Goal: Transaction & Acquisition: Purchase product/service

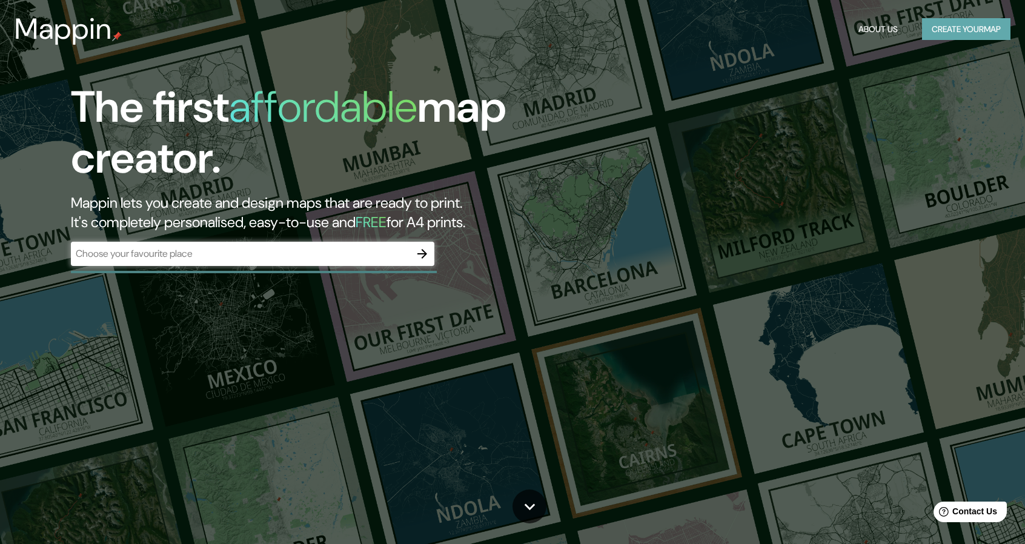
click at [957, 30] on button "Create your map" at bounding box center [966, 29] width 88 height 22
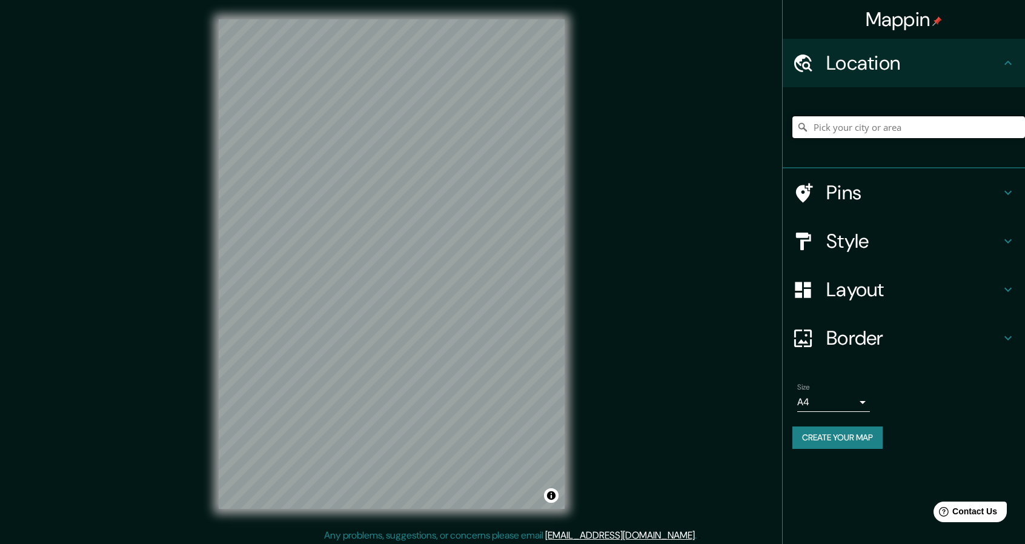
click at [921, 125] on input "Pick your city or area" at bounding box center [909, 127] width 233 height 22
click at [838, 119] on input "\[GEOGRAPHIC_DATA], [GEOGRAPHIC_DATA]" at bounding box center [909, 127] width 233 height 22
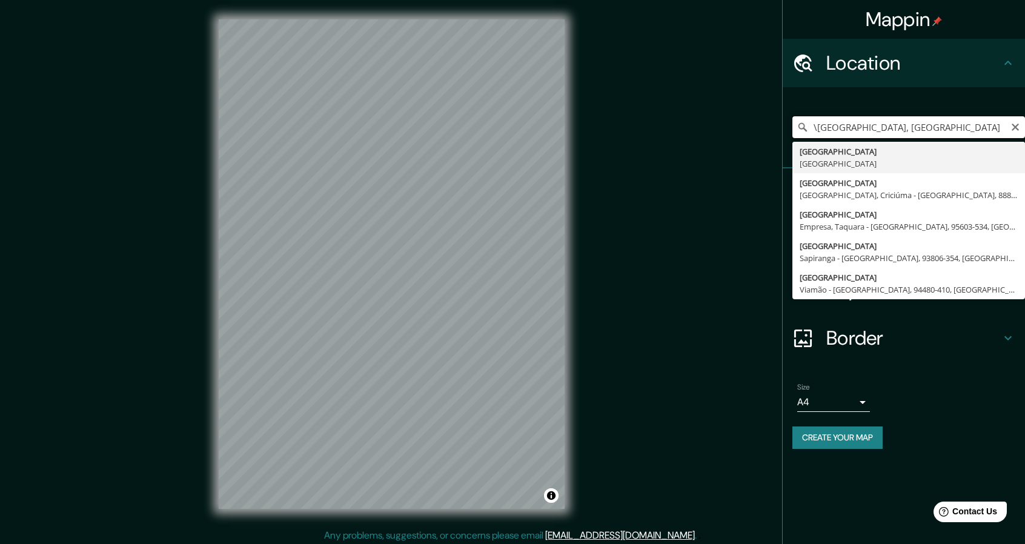
click at [838, 119] on input "\[GEOGRAPHIC_DATA], [GEOGRAPHIC_DATA]" at bounding box center [909, 127] width 233 height 22
paste input "Barrio [GEOGRAPHIC_DATA], [GEOGRAPHIC_DATA]"
click at [998, 130] on input "[STREET_ADDRESS]" at bounding box center [909, 127] width 233 height 22
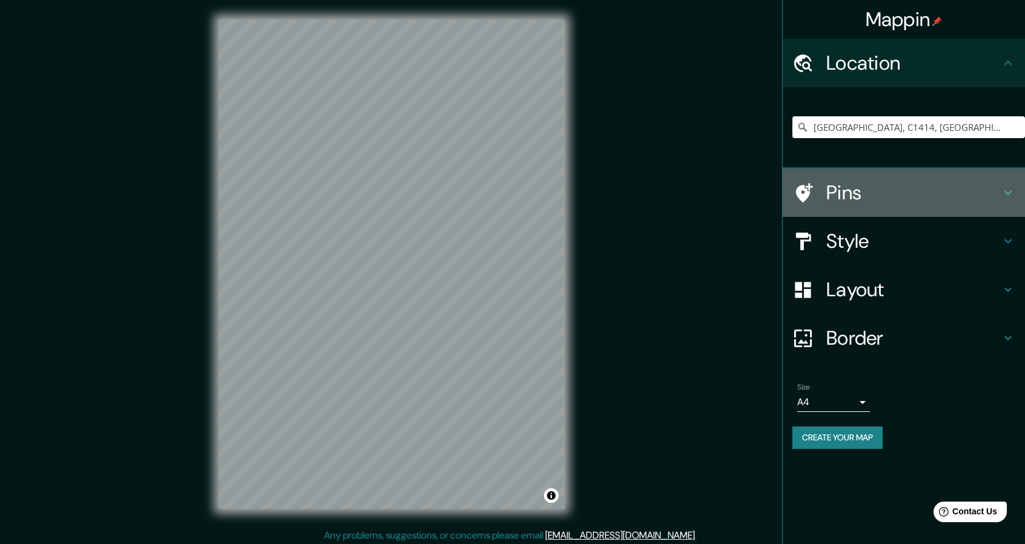
click at [855, 190] on h4 "Pins" at bounding box center [914, 193] width 175 height 24
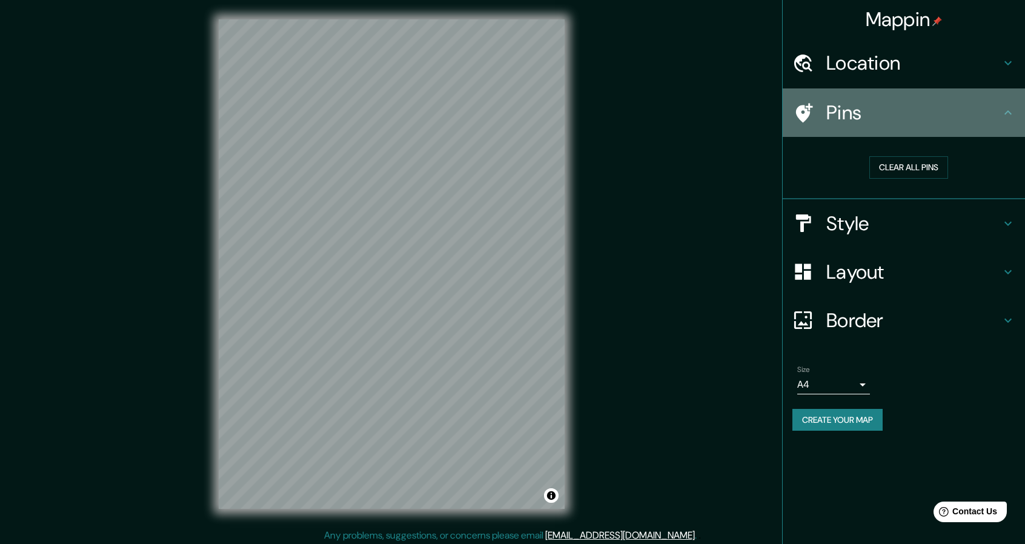
click at [840, 129] on div "Pins" at bounding box center [904, 112] width 242 height 48
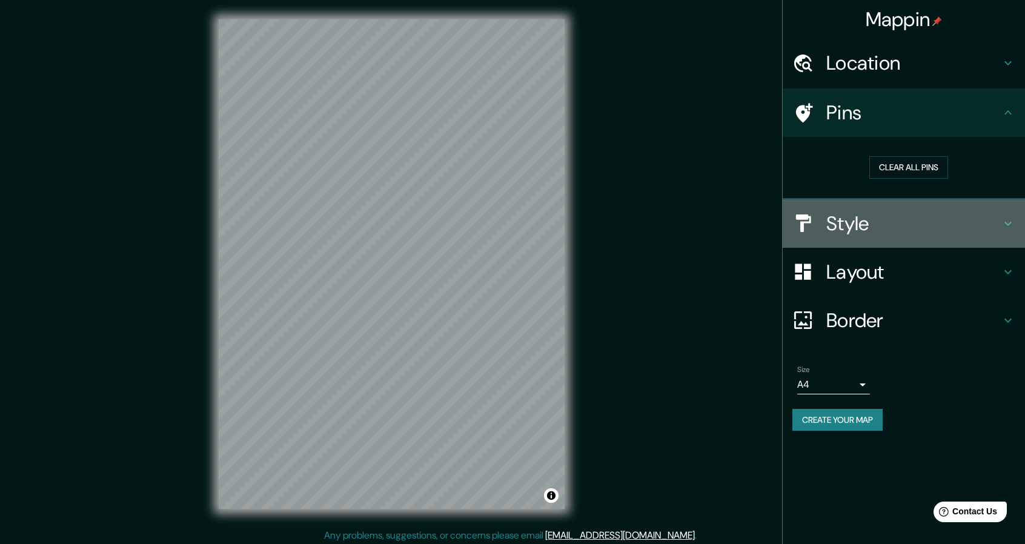
click at [836, 219] on h4 "Style" at bounding box center [914, 224] width 175 height 24
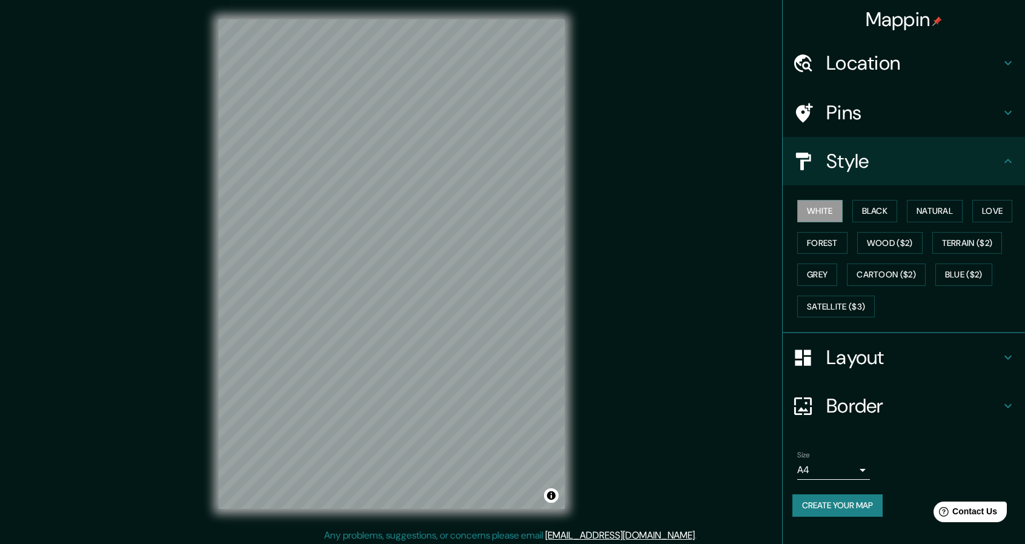
click at [1002, 161] on icon at bounding box center [1008, 161] width 15 height 15
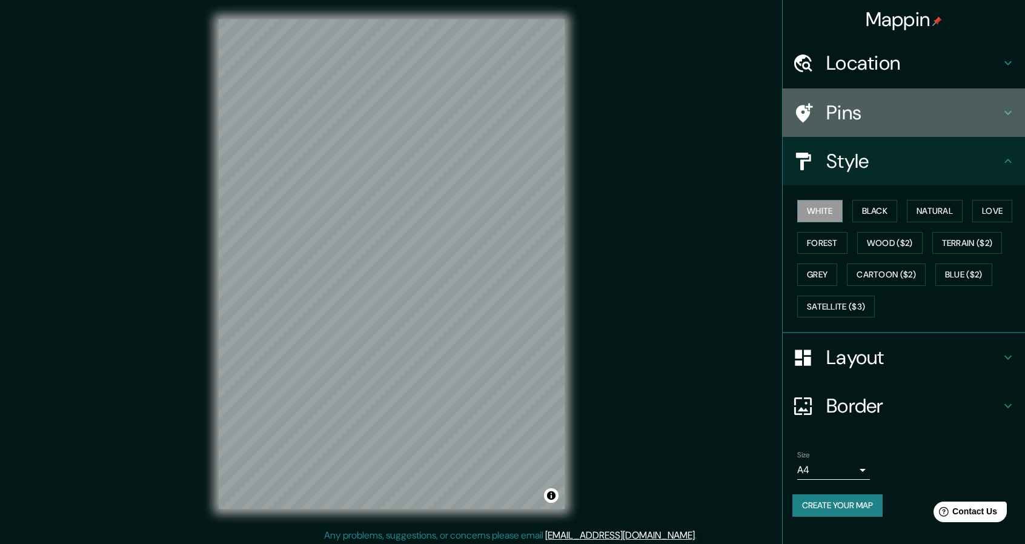
click at [1012, 116] on icon at bounding box center [1008, 112] width 15 height 15
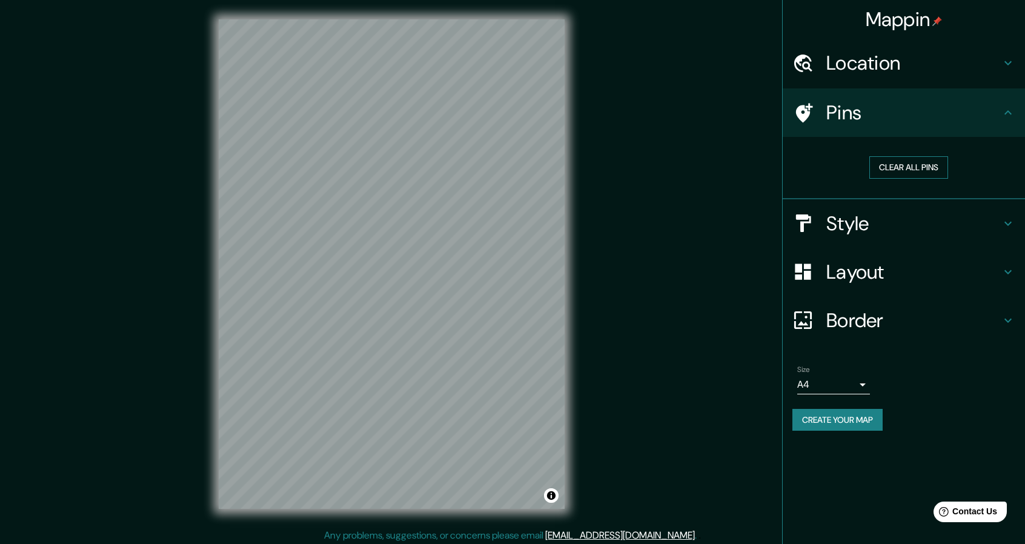
click at [896, 167] on button "Clear all pins" at bounding box center [909, 167] width 79 height 22
click at [936, 166] on button "Clear all pins" at bounding box center [909, 167] width 79 height 22
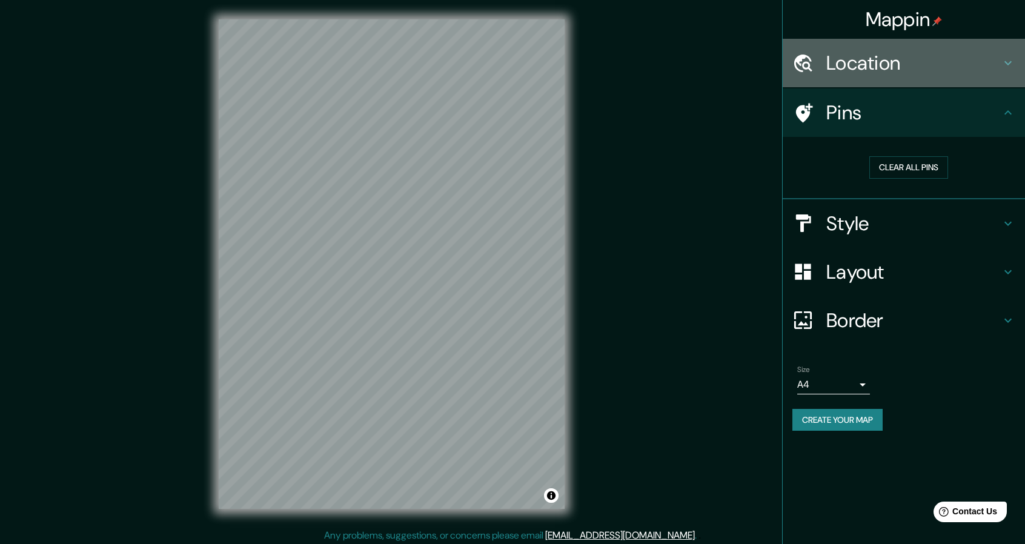
click at [996, 61] on h4 "Location" at bounding box center [914, 63] width 175 height 24
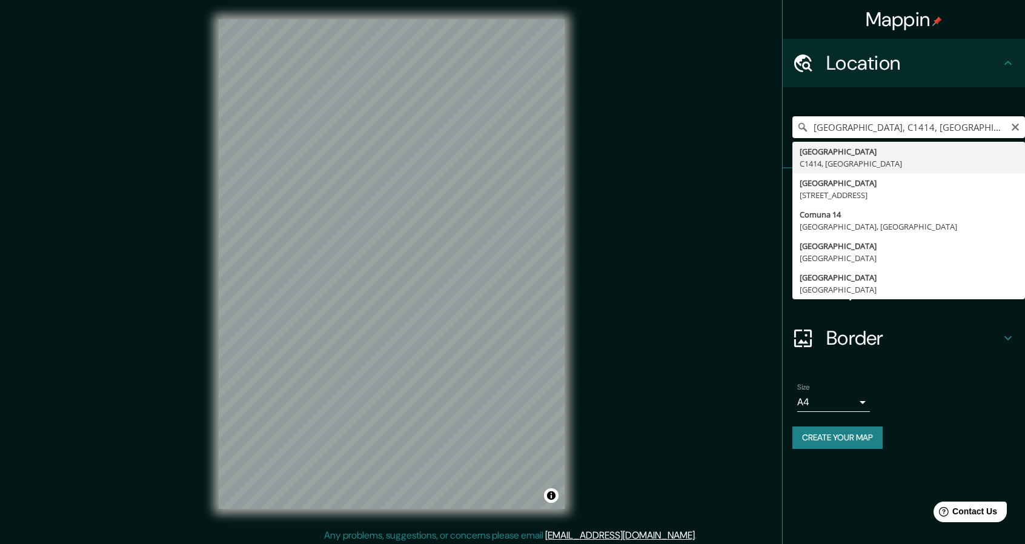
click at [962, 123] on input "[GEOGRAPHIC_DATA], C1414, [GEOGRAPHIC_DATA]" at bounding box center [909, 127] width 233 height 22
drag, startPoint x: 962, startPoint y: 123, endPoint x: 721, endPoint y: 132, distance: 241.4
click at [721, 132] on div "Mappin Location [GEOGRAPHIC_DATA] [GEOGRAPHIC_DATA][PERSON_NAME], [GEOGRAPHIC_D…" at bounding box center [512, 274] width 1025 height 548
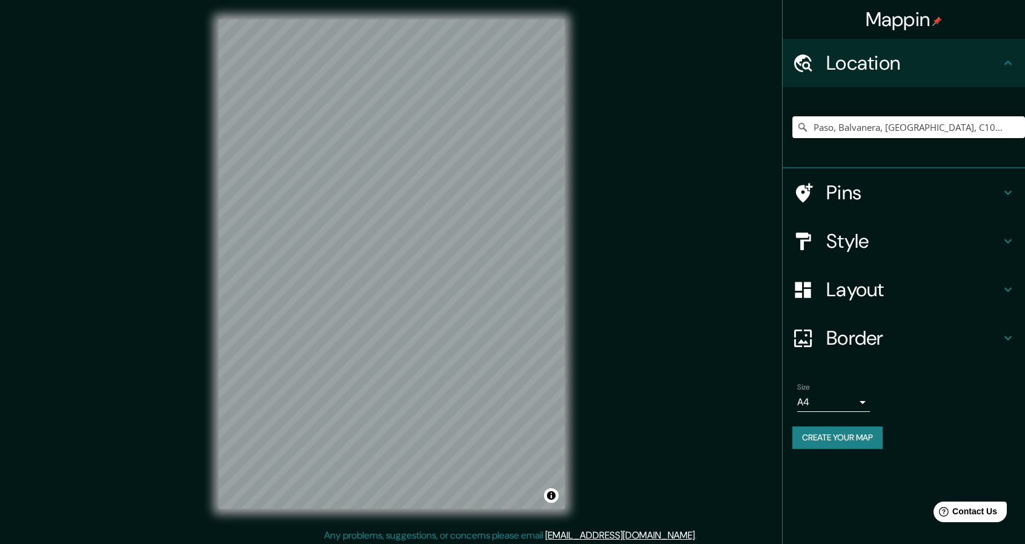
type input "Paso, Balvanera, [GEOGRAPHIC_DATA], C1031, [GEOGRAPHIC_DATA]"
click at [448, 293] on div at bounding box center [453, 289] width 10 height 10
click at [1008, 193] on icon at bounding box center [1008, 192] width 15 height 15
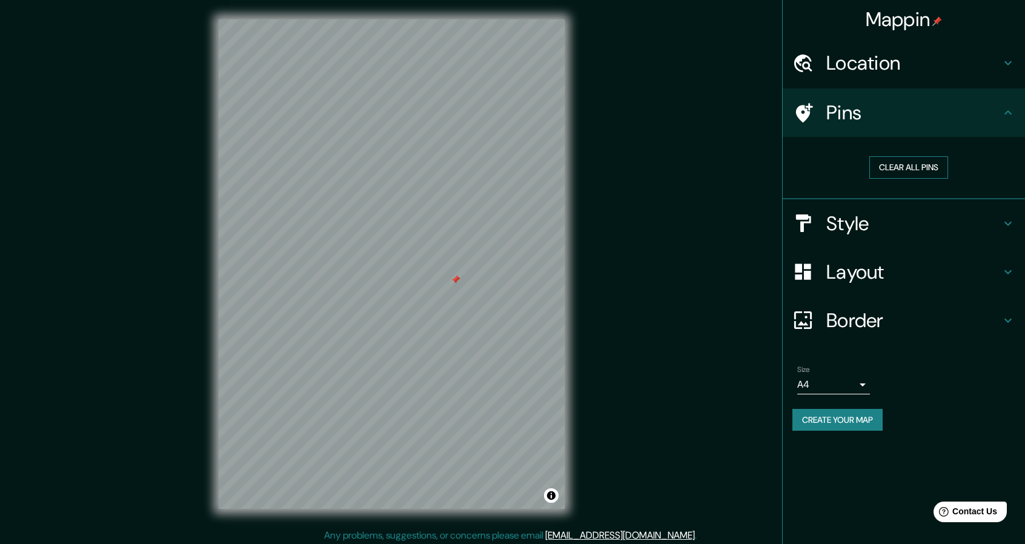
click at [881, 163] on button "Clear all pins" at bounding box center [909, 167] width 79 height 22
click at [1008, 121] on div "Pins" at bounding box center [904, 112] width 242 height 48
click at [881, 62] on h4 "Location" at bounding box center [914, 63] width 175 height 24
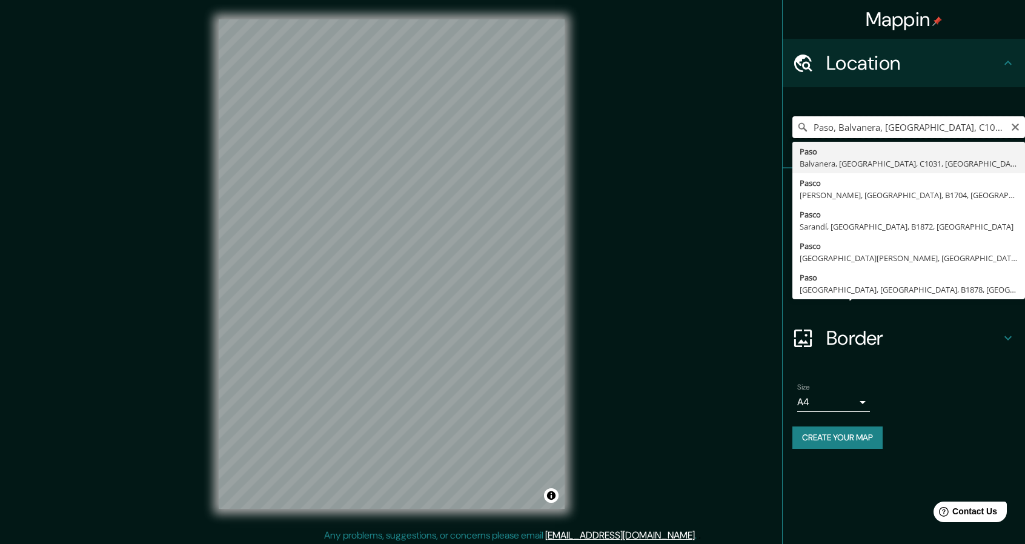
click at [966, 127] on input "Paso, Balvanera, [GEOGRAPHIC_DATA], C1031, [GEOGRAPHIC_DATA]" at bounding box center [909, 127] width 233 height 22
click at [1011, 122] on icon "Clear" at bounding box center [1016, 127] width 10 height 10
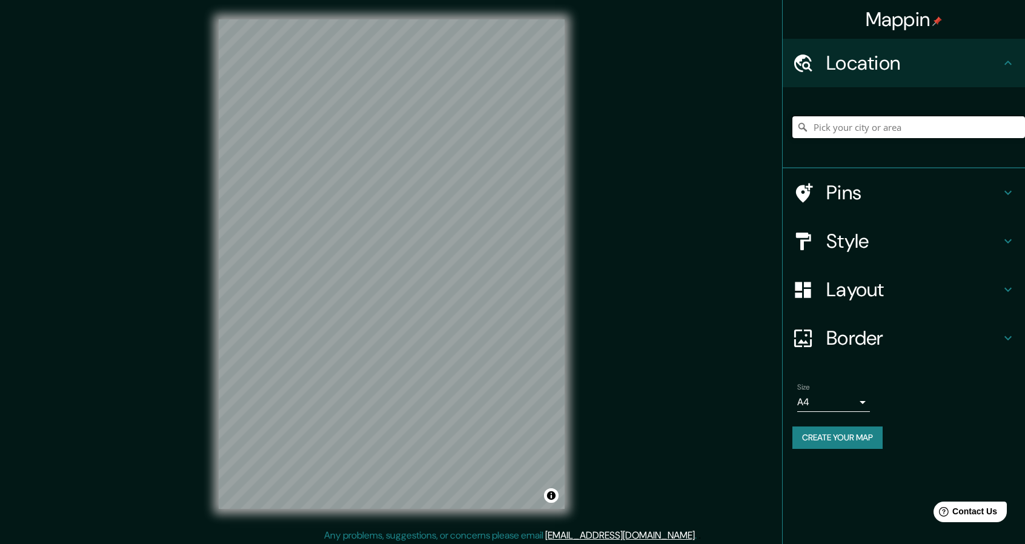
click at [882, 130] on input "Pick your city or area" at bounding box center [909, 127] width 233 height 22
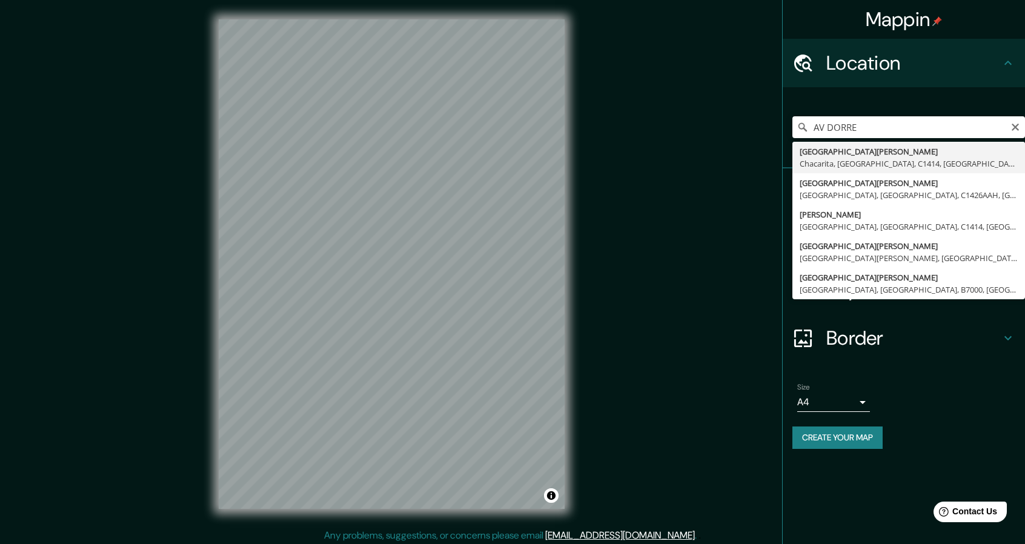
type input "[STREET_ADDRESS][PERSON_NAME]"
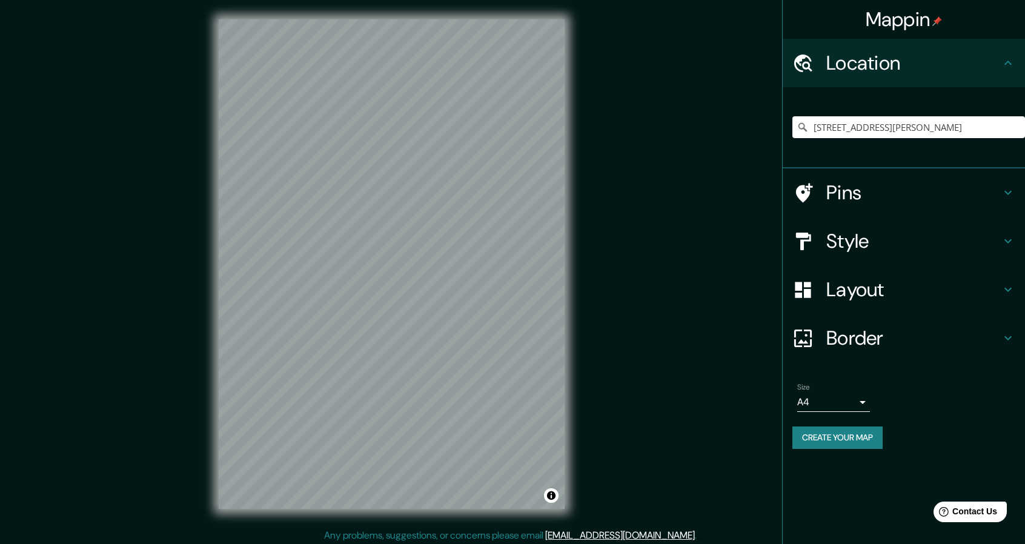
scroll to position [1, 0]
click at [852, 111] on div "[STREET_ADDRESS][PERSON_NAME]" at bounding box center [909, 127] width 233 height 61
click at [851, 122] on input "[STREET_ADDRESS][PERSON_NAME]" at bounding box center [909, 127] width 233 height 22
click at [968, 150] on div "[STREET_ADDRESS][PERSON_NAME]" at bounding box center [909, 127] width 233 height 61
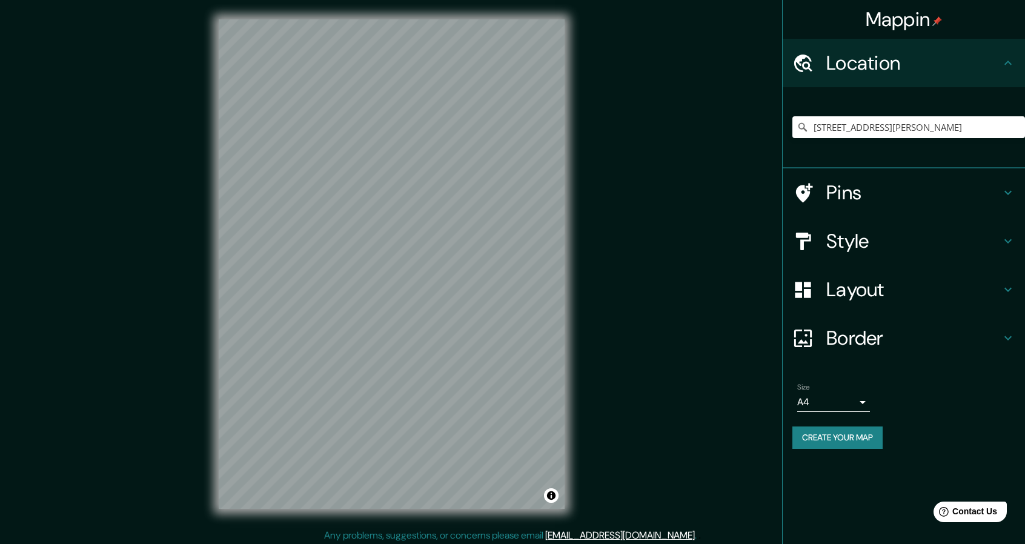
click at [607, 321] on div "Mappin Location [GEOGRAPHIC_DATA][PERSON_NAME], [GEOGRAPHIC_DATA], [GEOGRAPHIC_…" at bounding box center [512, 274] width 1025 height 548
click at [1010, 281] on div "Layout" at bounding box center [904, 289] width 242 height 48
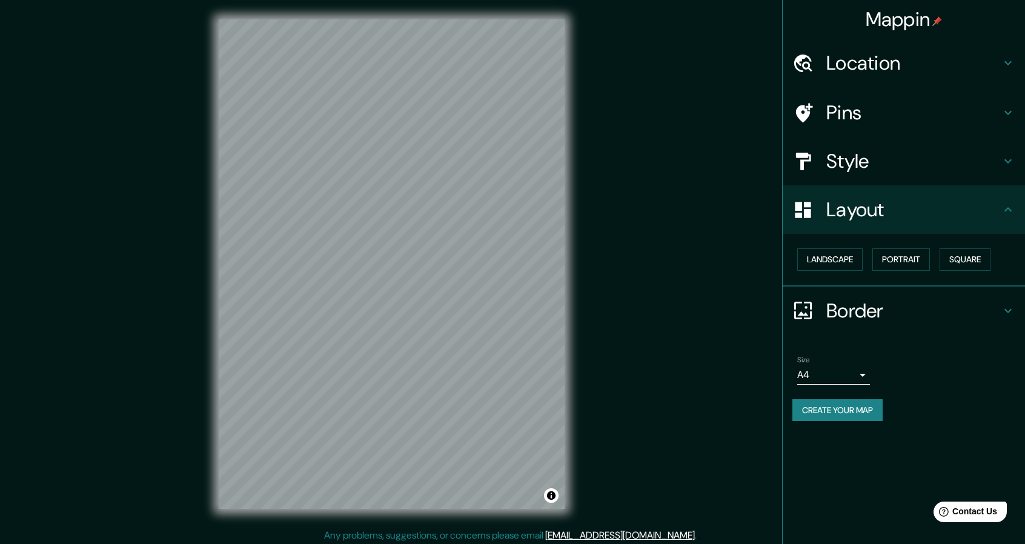
click at [1008, 215] on icon at bounding box center [1008, 209] width 15 height 15
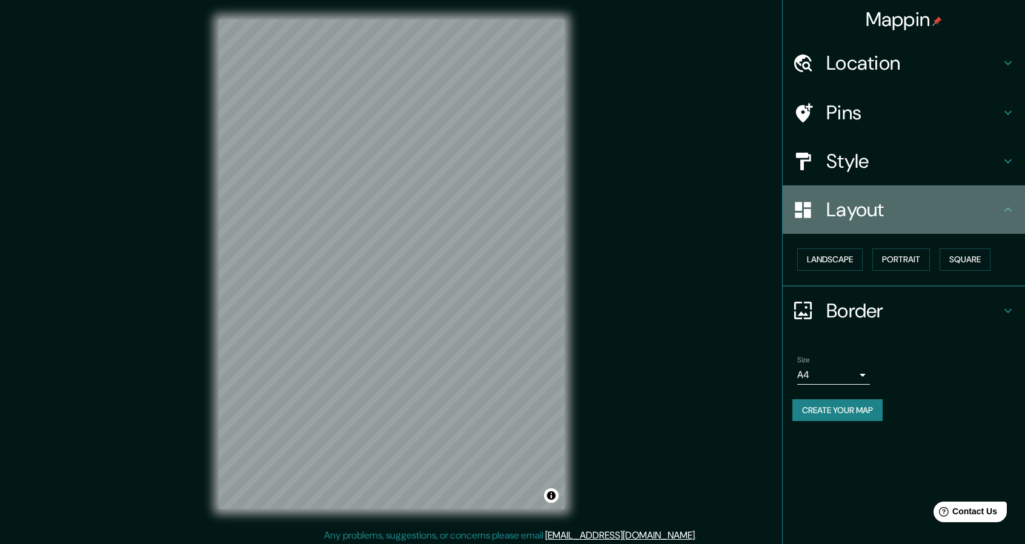
click at [1008, 210] on icon at bounding box center [1008, 209] width 15 height 15
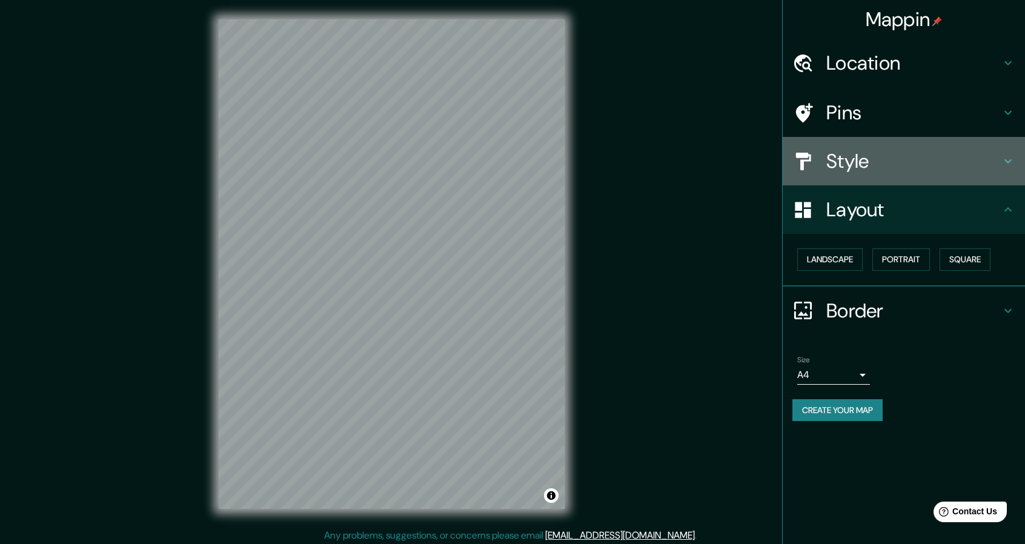
click at [1012, 170] on div "Style" at bounding box center [904, 161] width 242 height 48
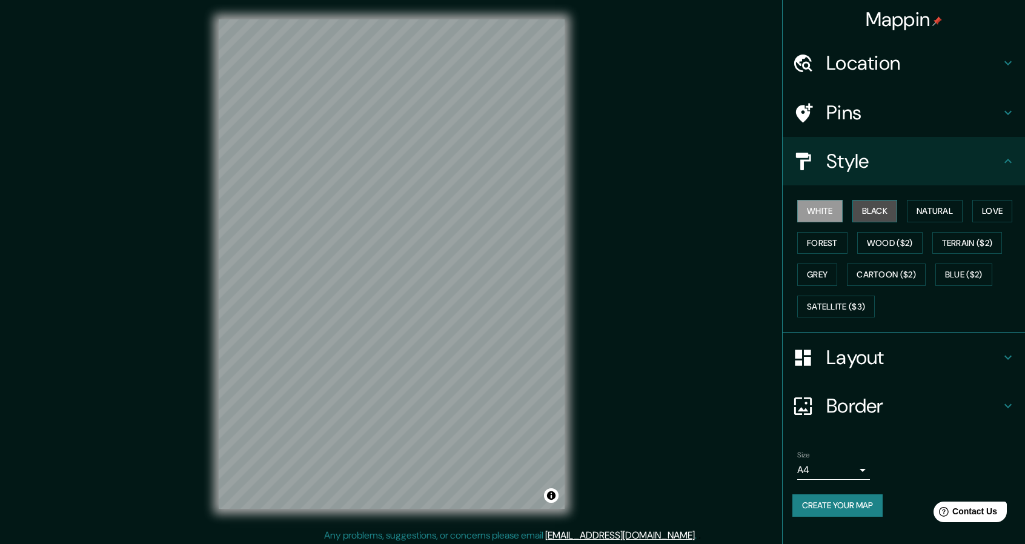
click at [873, 205] on button "Black" at bounding box center [875, 211] width 45 height 22
click at [928, 210] on button "Natural" at bounding box center [935, 211] width 56 height 22
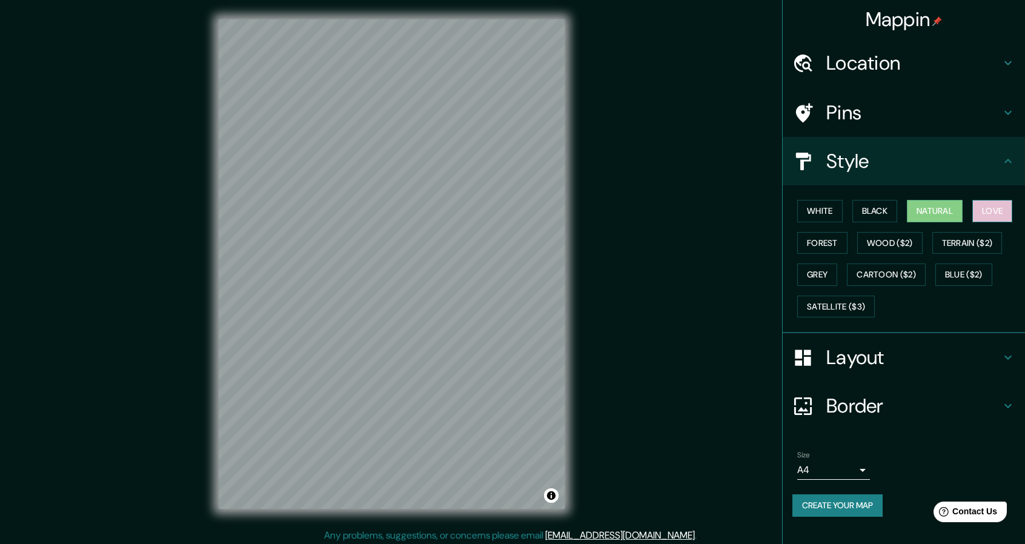
click at [979, 206] on button "Love" at bounding box center [993, 211] width 40 height 22
click at [822, 242] on button "Forest" at bounding box center [823, 243] width 50 height 22
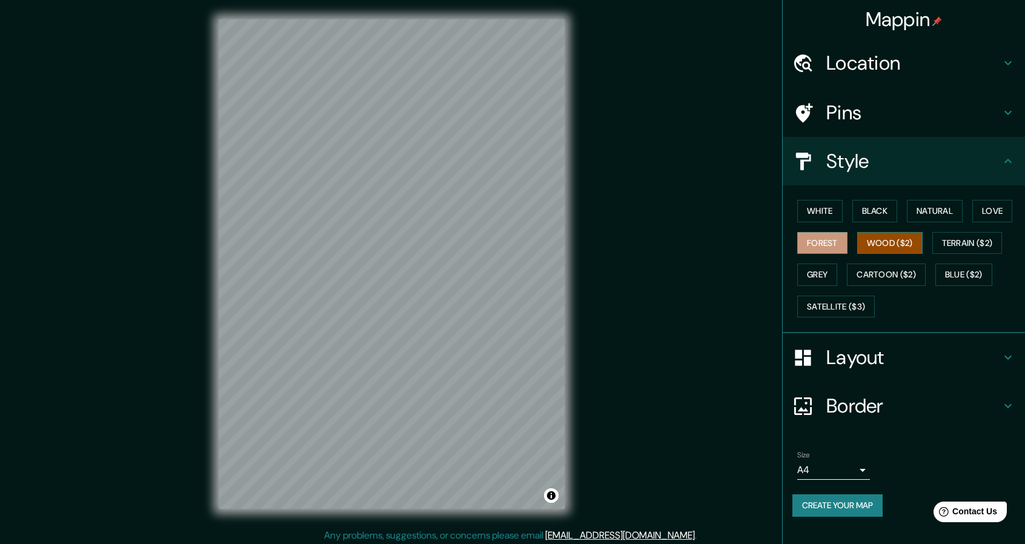
click at [912, 235] on button "Wood ($2)" at bounding box center [890, 243] width 65 height 22
click at [977, 235] on button "Terrain ($2)" at bounding box center [968, 243] width 70 height 22
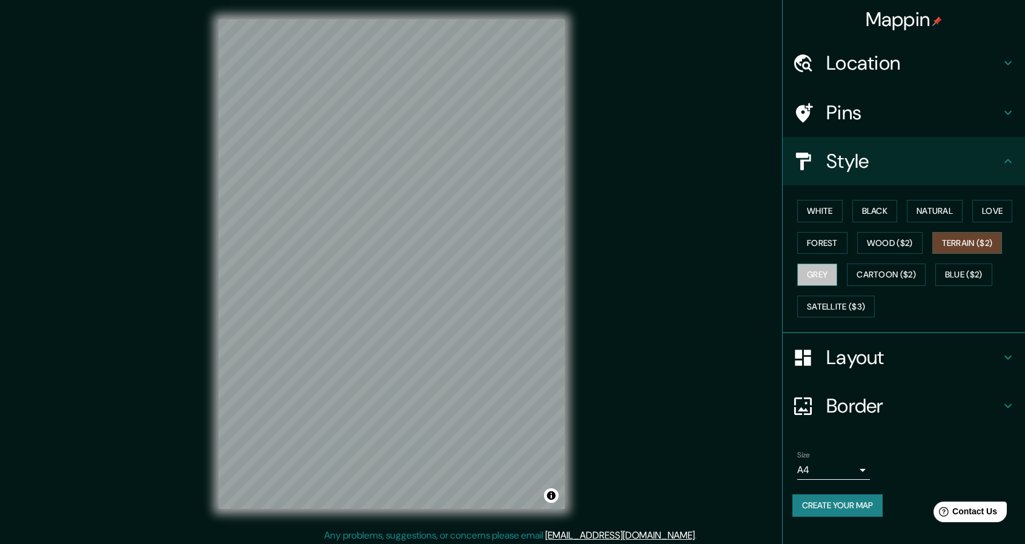
click at [816, 277] on button "Grey" at bounding box center [818, 275] width 40 height 22
click at [812, 216] on button "White" at bounding box center [820, 211] width 45 height 22
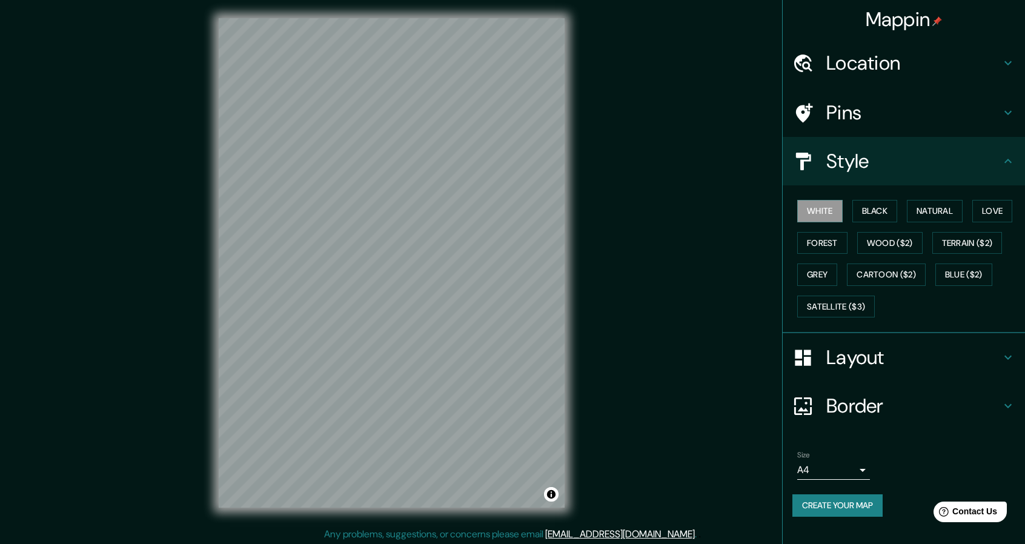
scroll to position [4, 0]
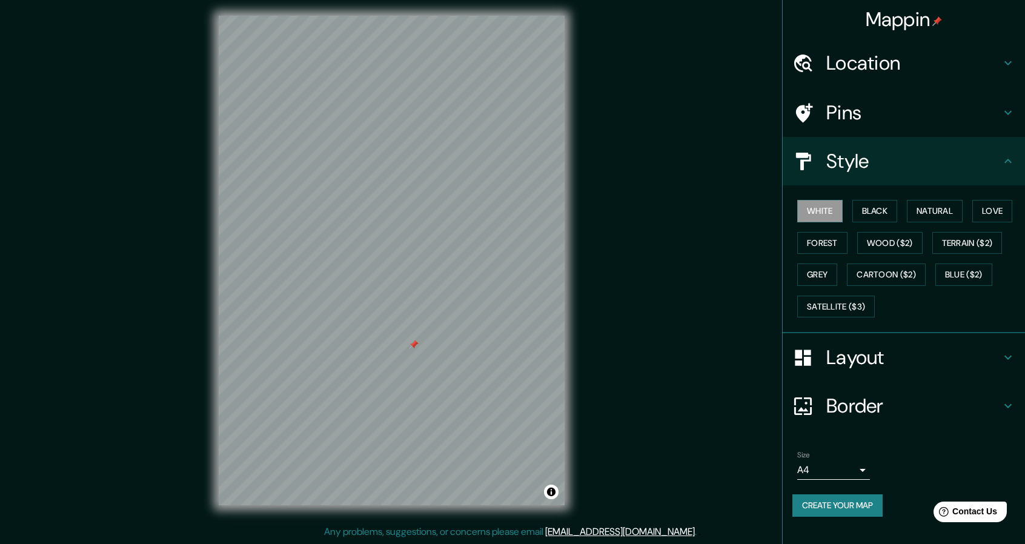
click at [1011, 118] on icon at bounding box center [1008, 112] width 15 height 15
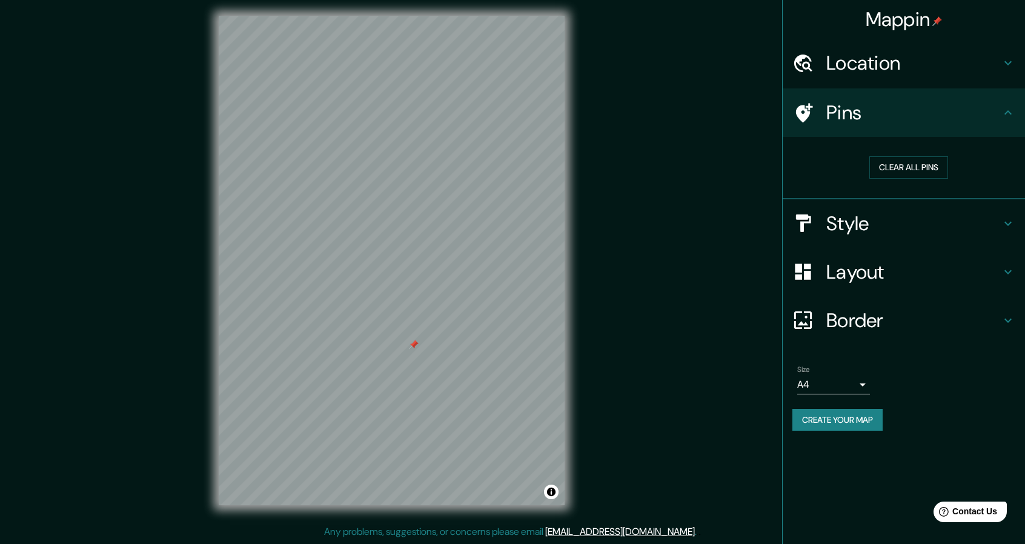
click at [784, 123] on div "Pins" at bounding box center [904, 112] width 242 height 48
click at [787, 119] on div "Pins" at bounding box center [904, 112] width 242 height 48
click at [811, 106] on icon at bounding box center [804, 112] width 17 height 19
click at [1007, 265] on icon at bounding box center [1008, 272] width 15 height 15
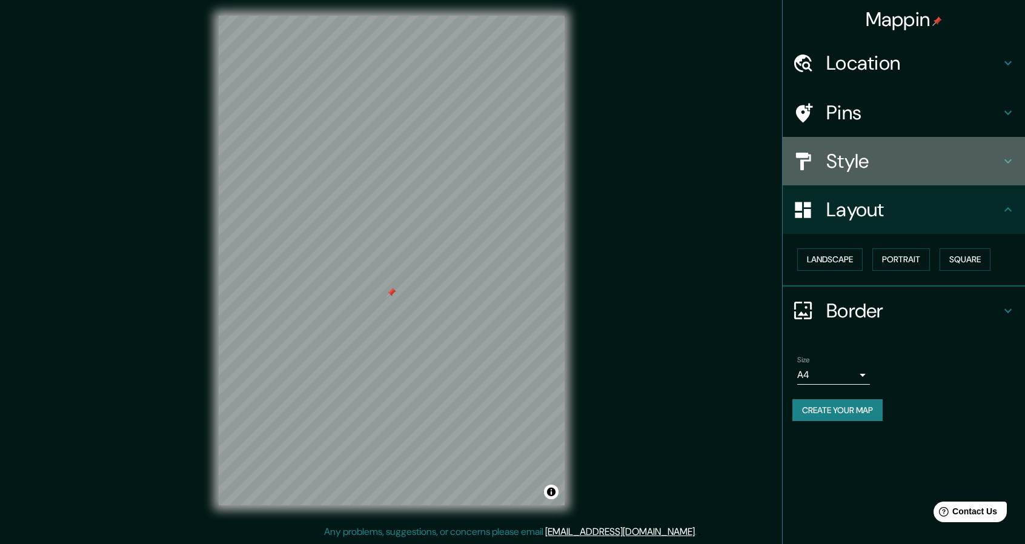
click at [1002, 158] on icon at bounding box center [1008, 161] width 15 height 15
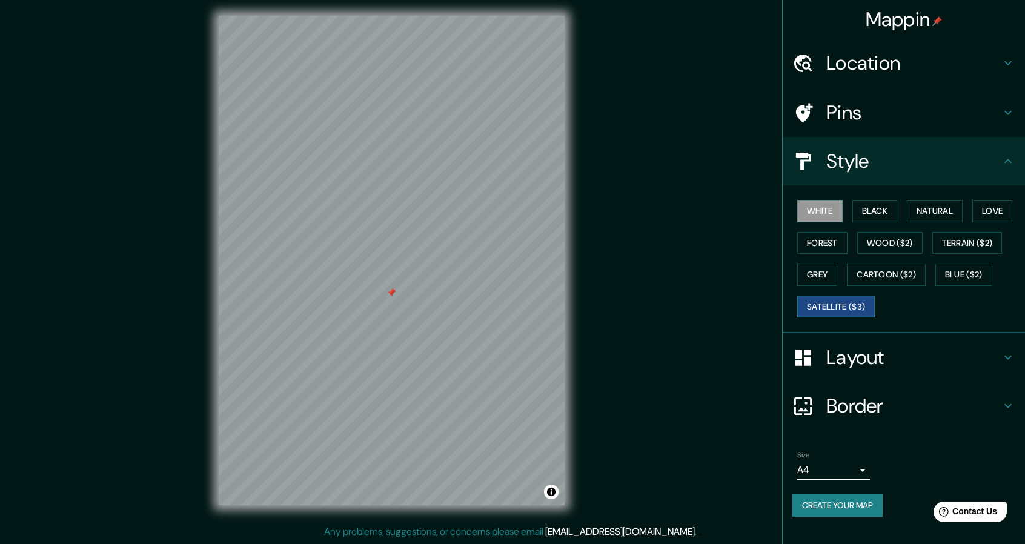
click at [825, 304] on button "Satellite ($3)" at bounding box center [837, 307] width 78 height 22
click at [808, 210] on button "White" at bounding box center [820, 211] width 45 height 22
click at [852, 302] on button "Satellite ($3)" at bounding box center [837, 307] width 78 height 22
click at [821, 207] on button "White" at bounding box center [820, 211] width 45 height 22
click at [863, 214] on button "Black" at bounding box center [875, 211] width 45 height 22
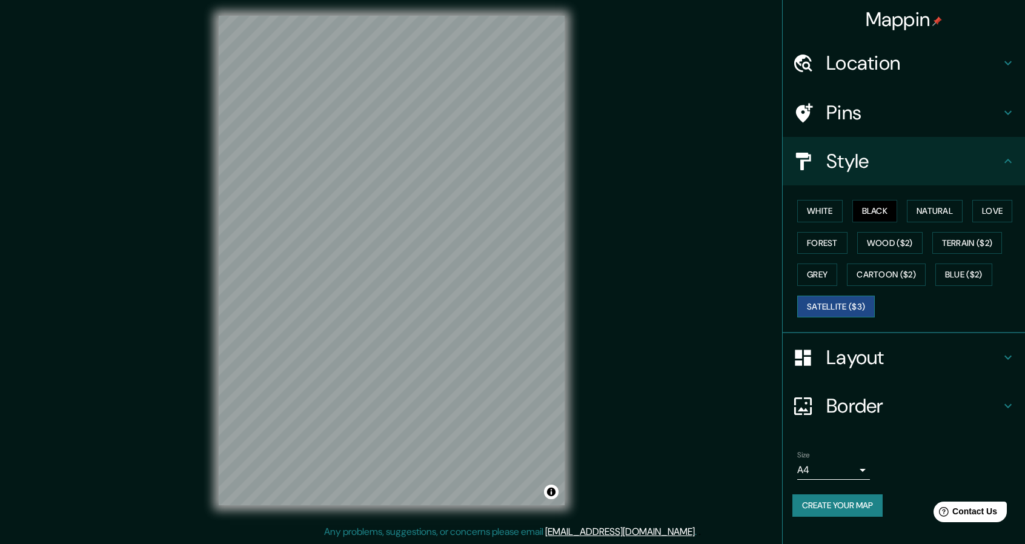
click at [813, 302] on button "Satellite ($3)" at bounding box center [837, 307] width 78 height 22
click at [813, 206] on button "White" at bounding box center [820, 211] width 45 height 22
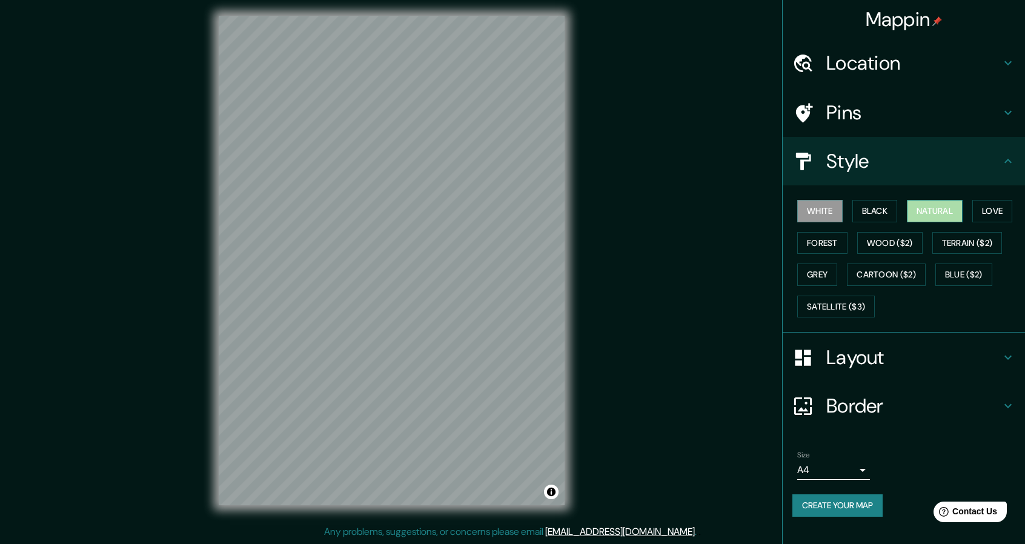
click at [945, 210] on button "Natural" at bounding box center [935, 211] width 56 height 22
click at [914, 362] on h4 "Layout" at bounding box center [914, 357] width 175 height 24
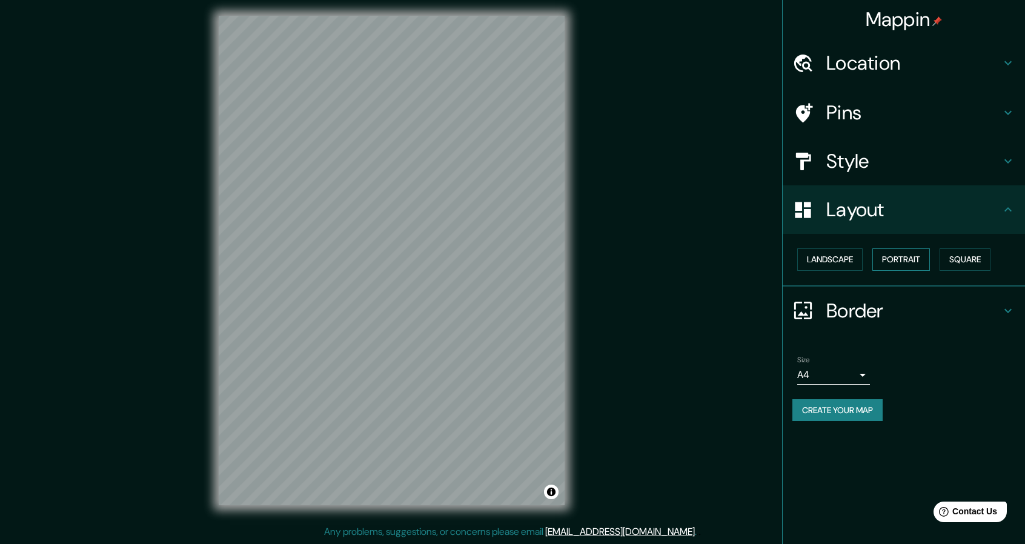
click at [908, 265] on button "Portrait" at bounding box center [902, 259] width 58 height 22
click at [852, 257] on button "Landscape" at bounding box center [830, 259] width 65 height 22
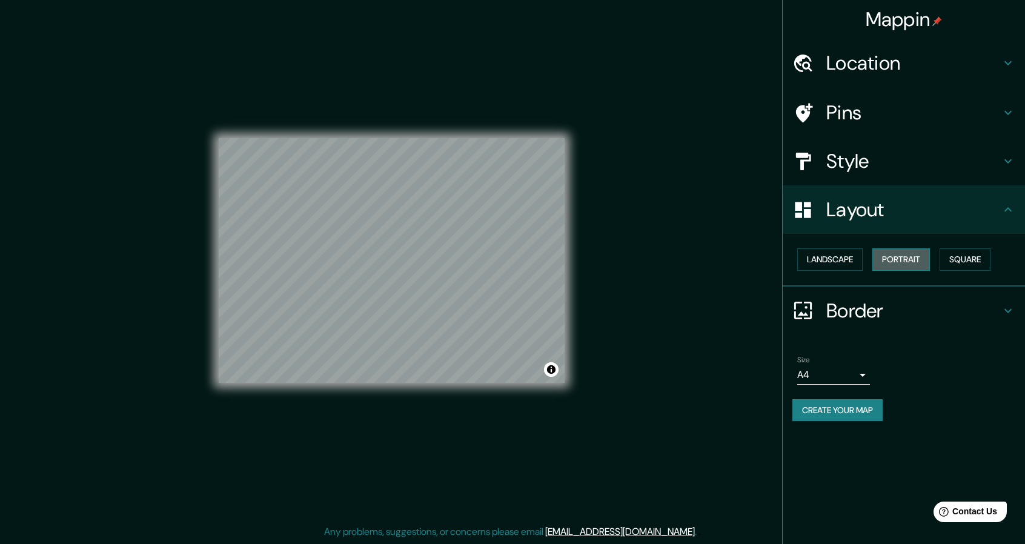
click at [896, 259] on button "Portrait" at bounding box center [902, 259] width 58 height 22
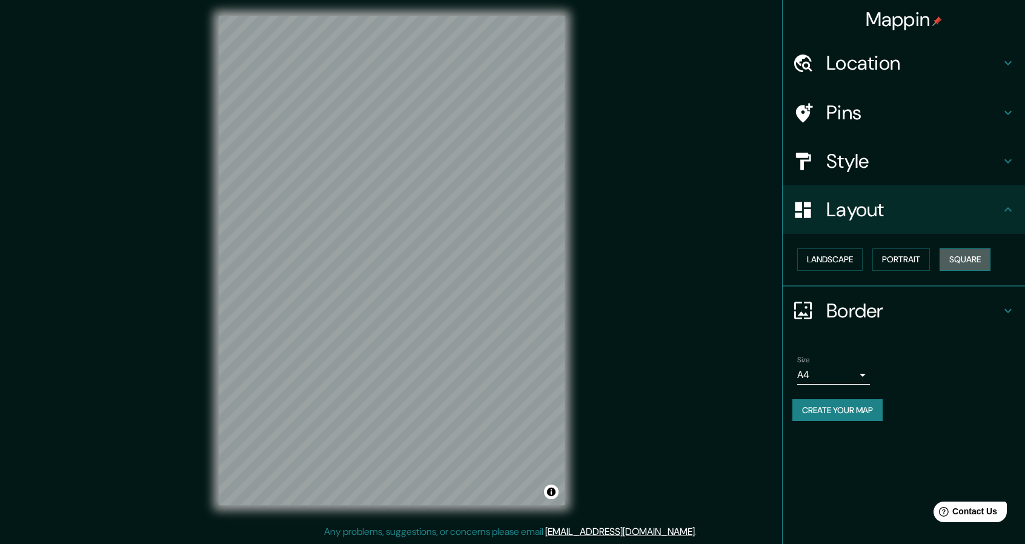
click at [957, 259] on button "Square" at bounding box center [965, 259] width 51 height 22
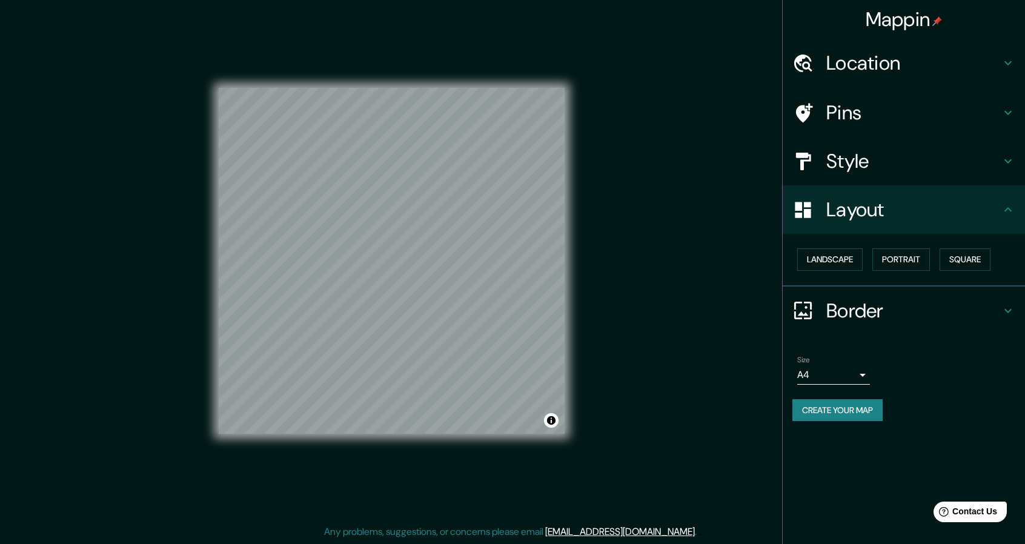
click at [1018, 167] on div "Style" at bounding box center [904, 161] width 242 height 48
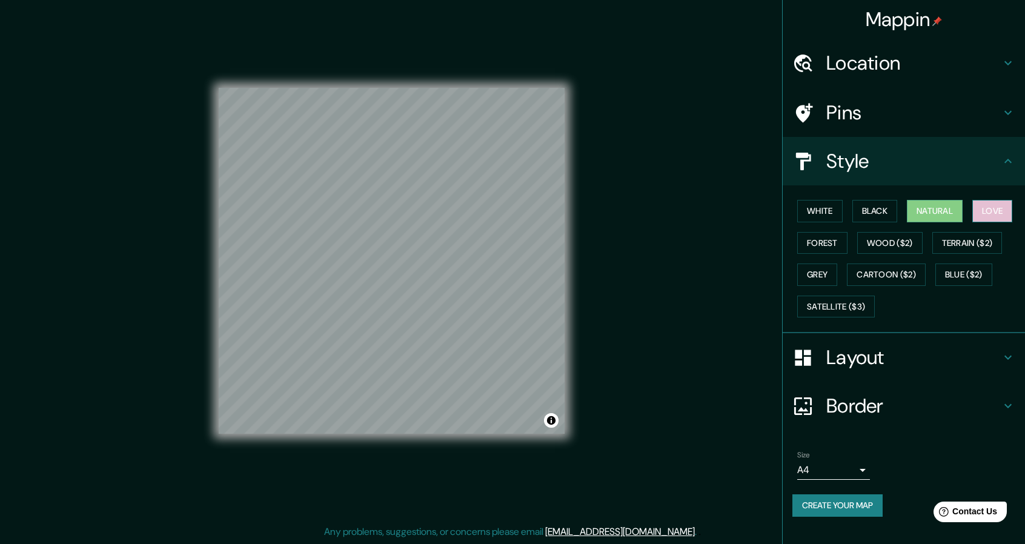
click at [987, 218] on button "Love" at bounding box center [993, 211] width 40 height 22
click at [922, 208] on button "Natural" at bounding box center [935, 211] width 56 height 22
click at [992, 204] on button "Love" at bounding box center [993, 211] width 40 height 22
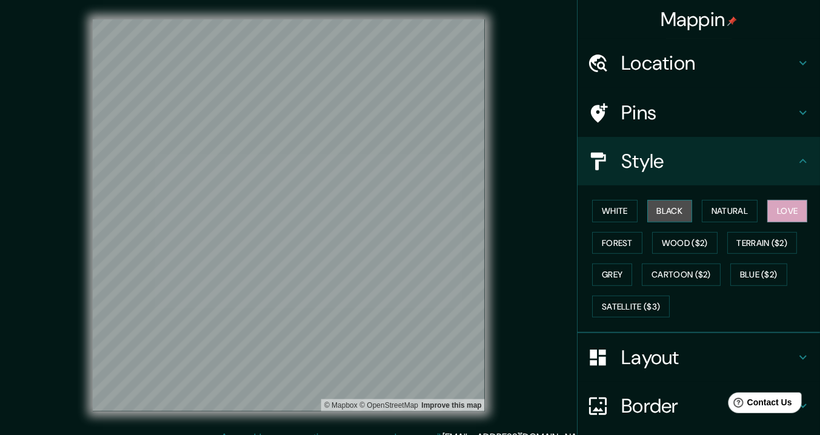
click at [655, 211] on button "Black" at bounding box center [669, 211] width 45 height 22
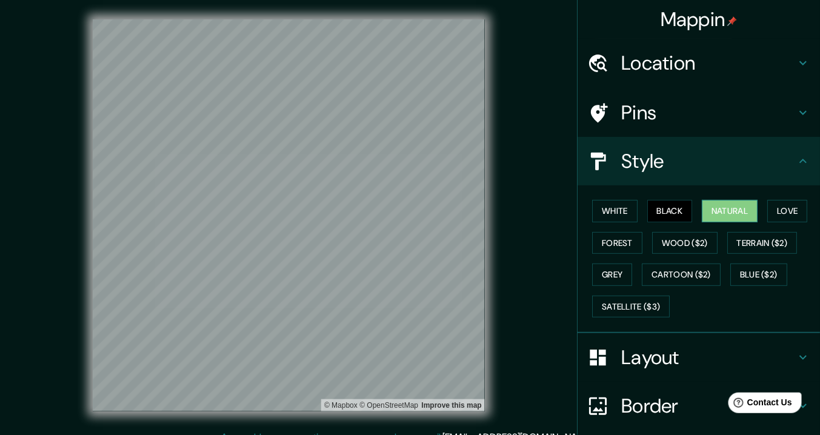
click at [713, 213] on button "Natural" at bounding box center [730, 211] width 56 height 22
click at [611, 241] on button "Forest" at bounding box center [617, 243] width 50 height 22
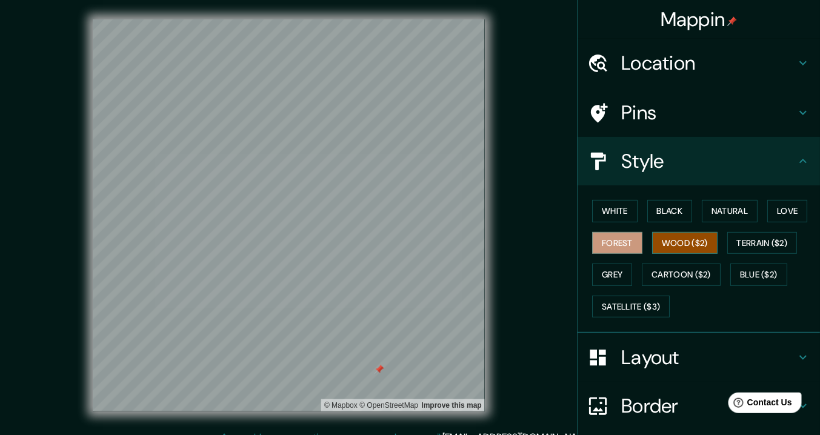
click at [685, 241] on button "Wood ($2)" at bounding box center [684, 243] width 65 height 22
click at [735, 240] on button "Terrain ($2)" at bounding box center [762, 243] width 70 height 22
click at [692, 238] on button "Wood ($2)" at bounding box center [684, 243] width 65 height 22
click at [767, 241] on button "Terrain ($2)" at bounding box center [762, 243] width 70 height 22
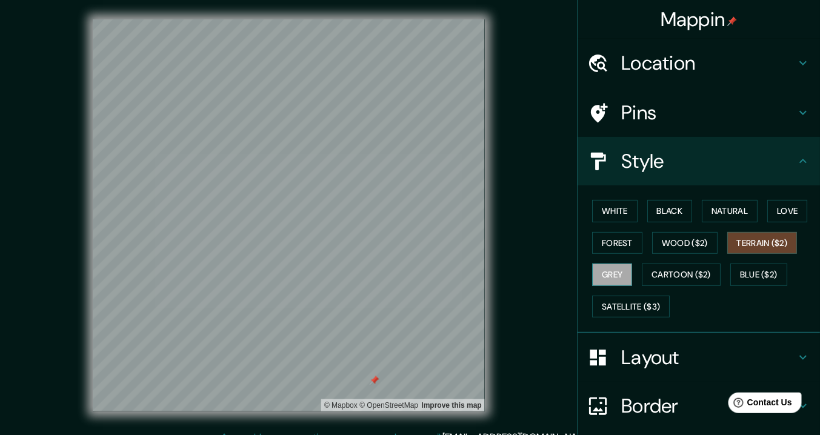
click at [599, 267] on button "Grey" at bounding box center [612, 275] width 40 height 22
click at [602, 267] on button "Grey" at bounding box center [612, 275] width 40 height 22
click at [670, 269] on button "Cartoon ($2)" at bounding box center [681, 275] width 79 height 22
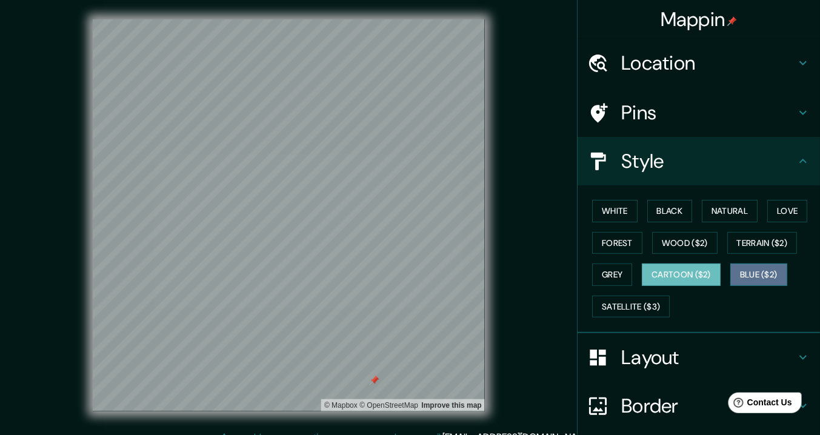
click at [745, 275] on button "Blue ($2)" at bounding box center [758, 275] width 57 height 22
click at [752, 272] on button "Blue ($2)" at bounding box center [758, 275] width 57 height 22
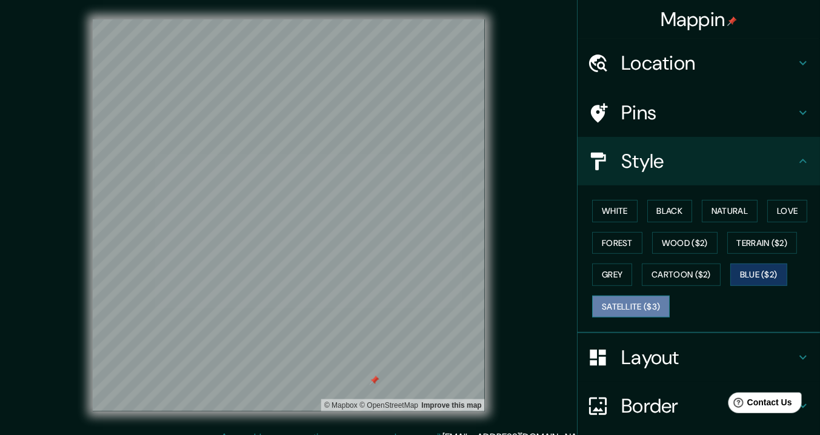
click at [635, 300] on button "Satellite ($3)" at bounding box center [631, 307] width 78 height 22
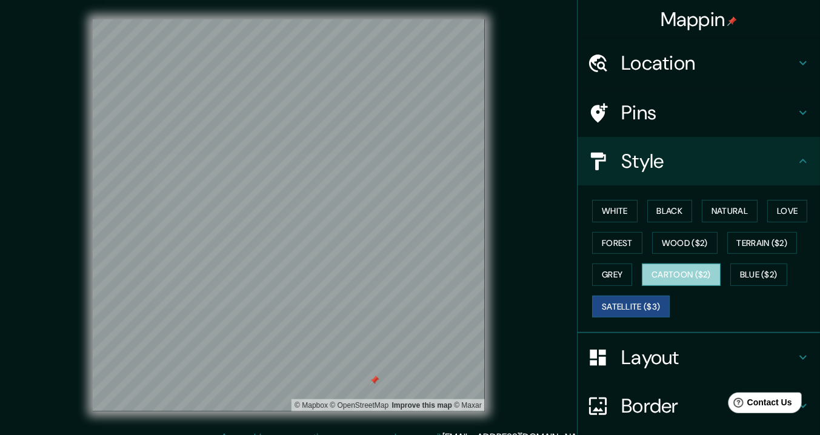
click at [671, 281] on button "Cartoon ($2)" at bounding box center [681, 275] width 79 height 22
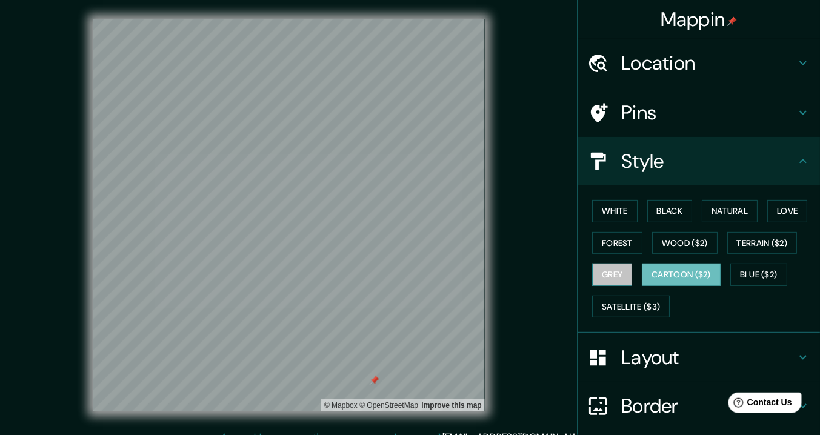
click at [615, 269] on button "Grey" at bounding box center [612, 275] width 40 height 22
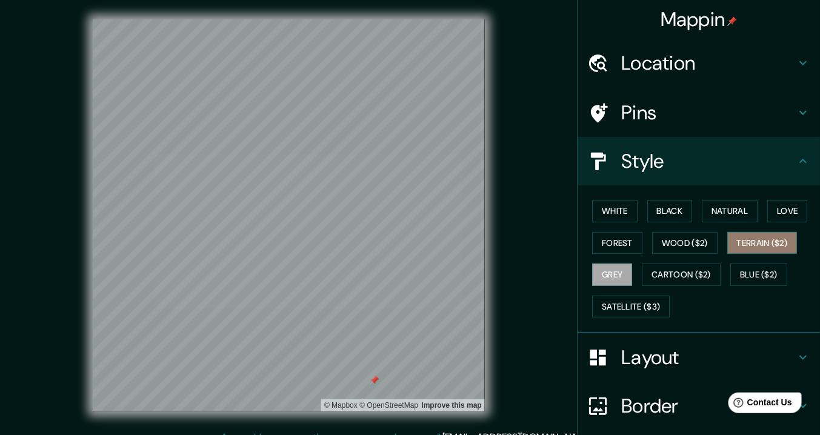
click at [752, 249] on button "Terrain ($2)" at bounding box center [762, 243] width 70 height 22
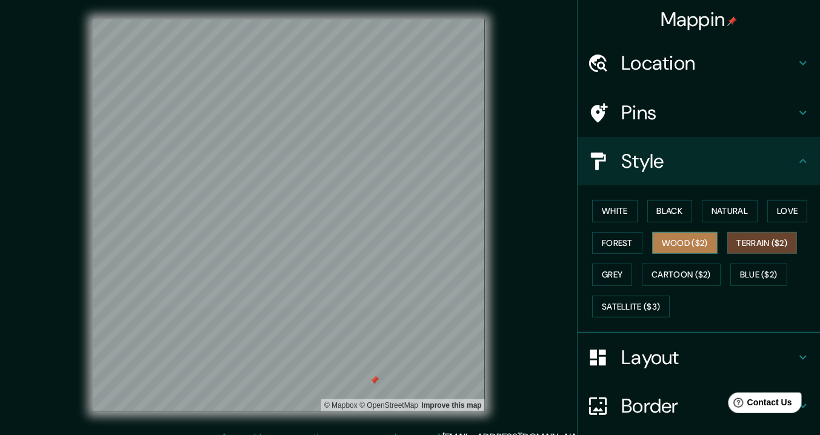
click at [703, 243] on button "Wood ($2)" at bounding box center [684, 243] width 65 height 22
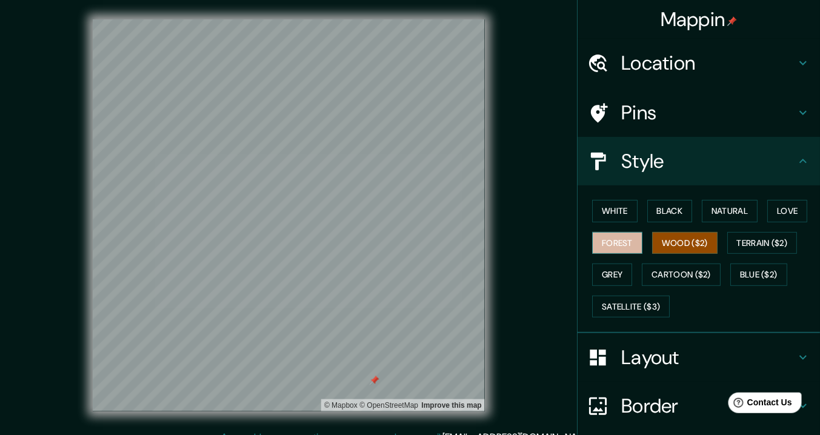
click at [607, 245] on button "Forest" at bounding box center [617, 243] width 50 height 22
click at [786, 212] on button "Love" at bounding box center [787, 211] width 40 height 22
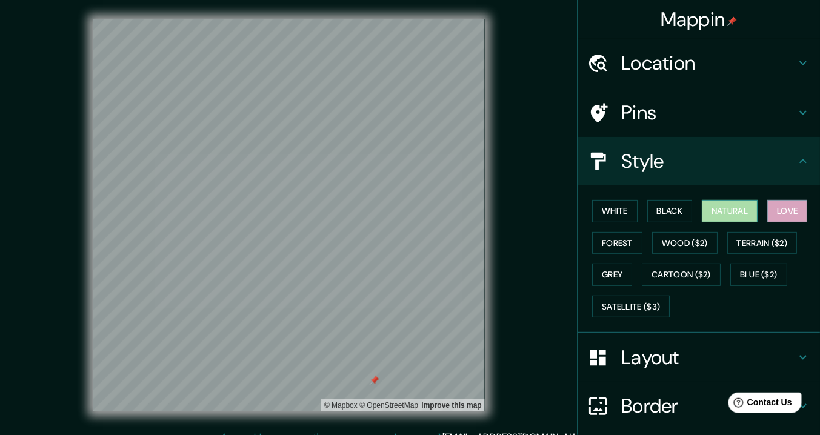
click at [715, 216] on button "Natural" at bounding box center [730, 211] width 56 height 22
